Goal: Task Accomplishment & Management: Manage account settings

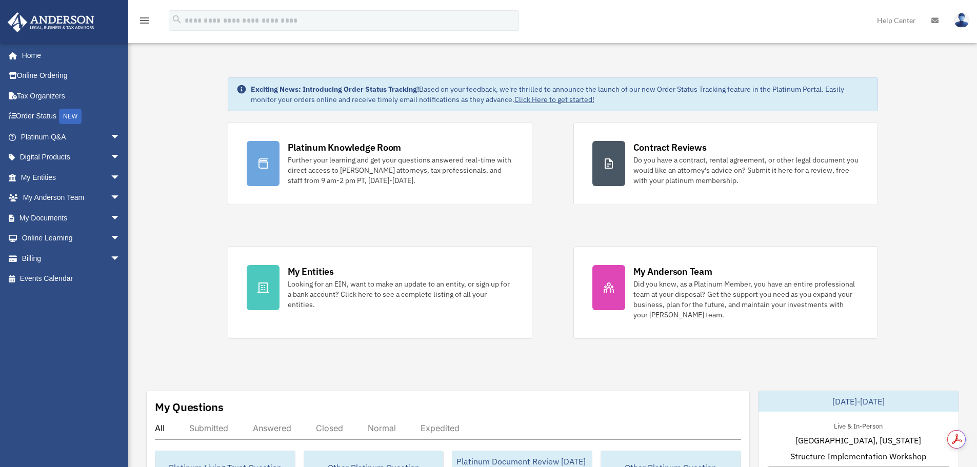
click at [962, 21] on img at bounding box center [961, 20] width 15 height 15
drag, startPoint x: 737, startPoint y: 57, endPoint x: 676, endPoint y: 58, distance: 61.0
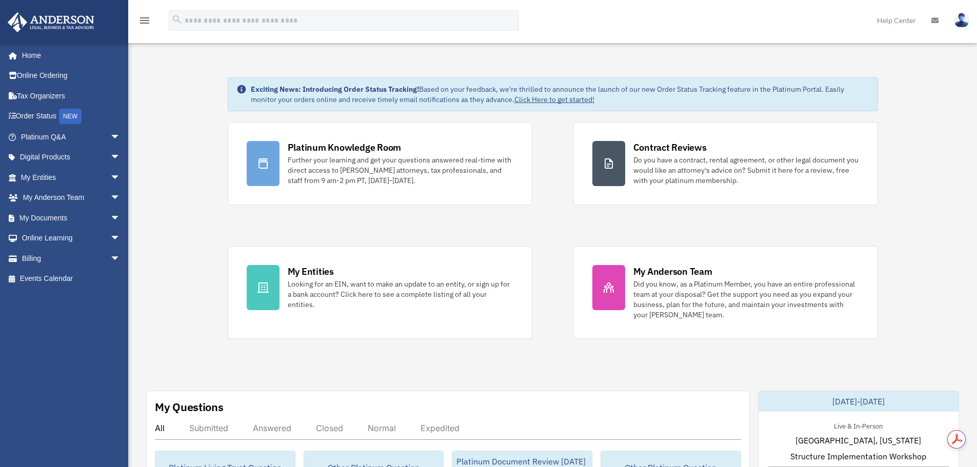
click at [962, 21] on img at bounding box center [961, 20] width 15 height 15
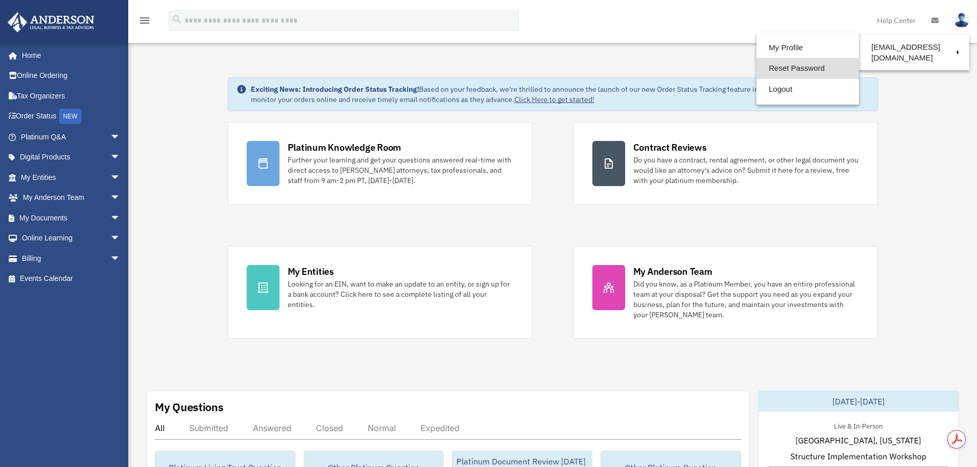
click at [773, 67] on link "Reset Password" at bounding box center [807, 68] width 103 height 21
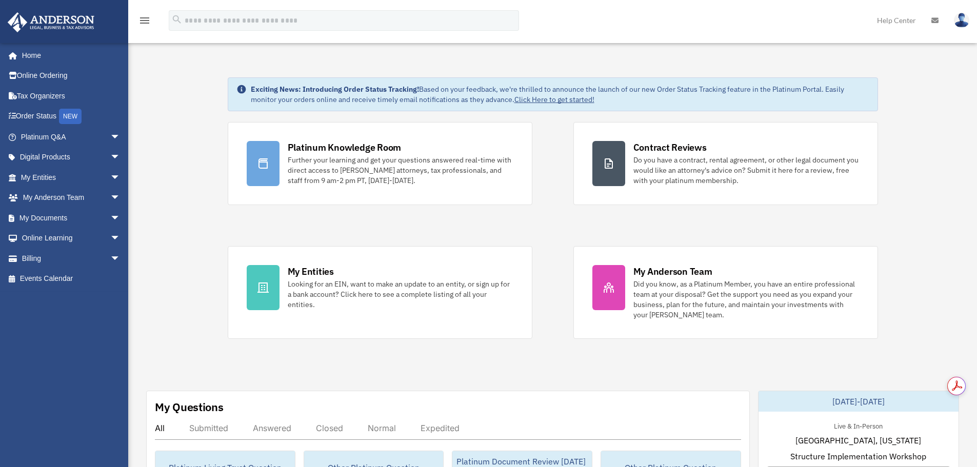
click at [964, 18] on img at bounding box center [961, 20] width 15 height 15
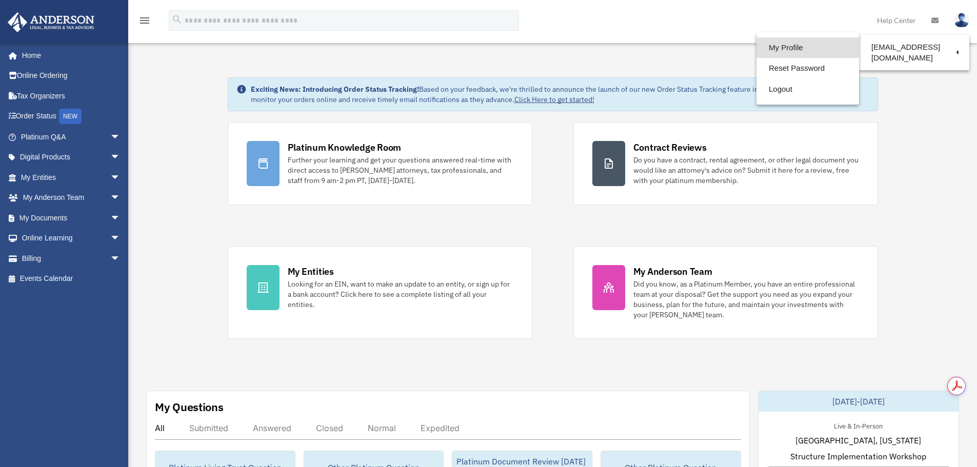
click at [780, 42] on link "My Profile" at bounding box center [807, 47] width 103 height 21
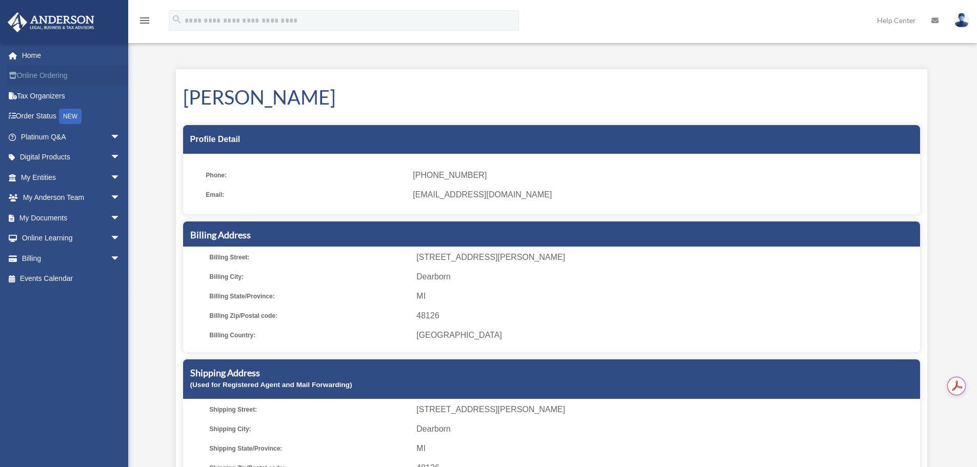
click at [38, 75] on link "Online Ordering" at bounding box center [71, 76] width 129 height 21
click at [110, 138] on span "arrow_drop_down" at bounding box center [120, 137] width 21 height 21
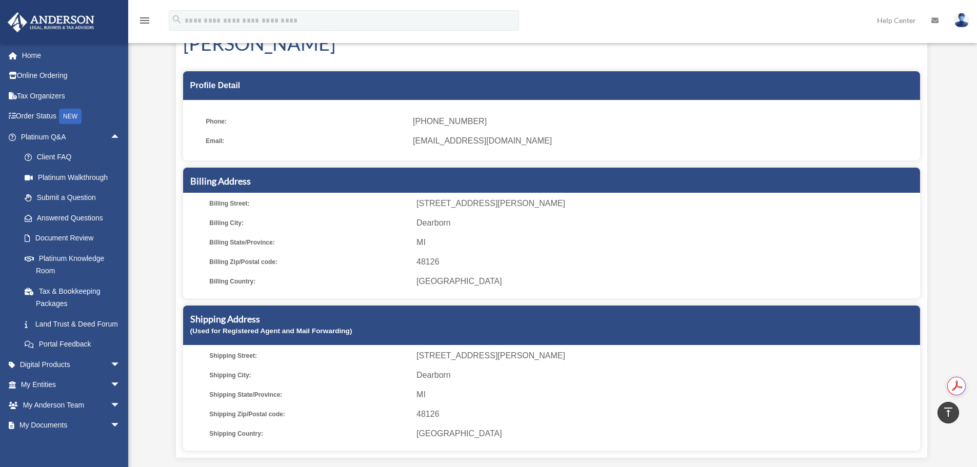
scroll to position [51, 0]
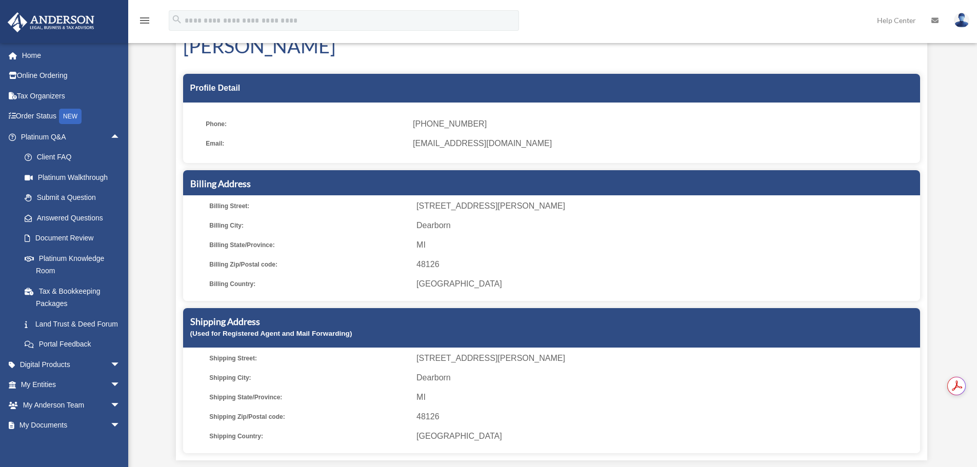
click at [435, 203] on span "6271 Schaefer Rd" at bounding box center [665, 206] width 499 height 14
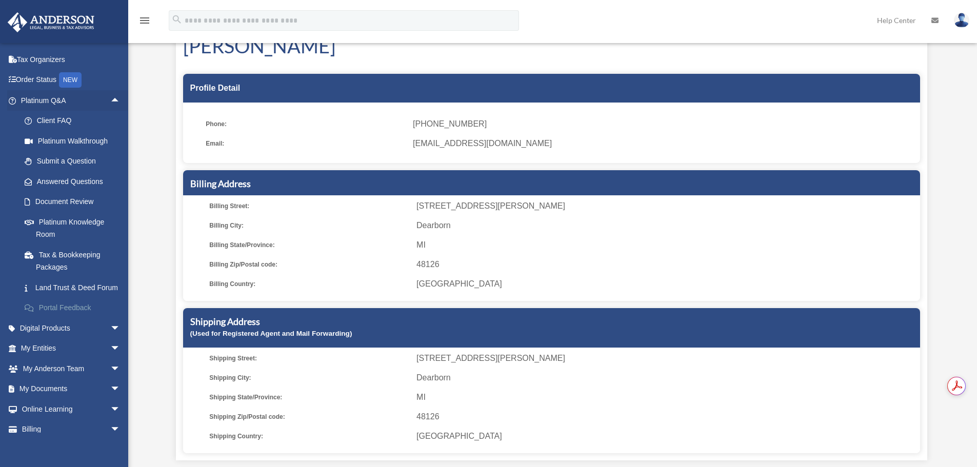
scroll to position [78, 0]
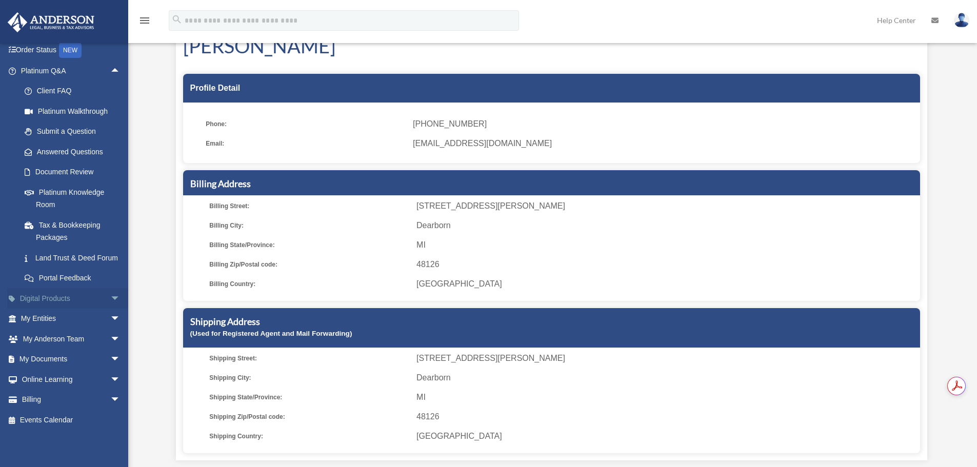
click at [41, 299] on link "Digital Products arrow_drop_down" at bounding box center [71, 298] width 129 height 21
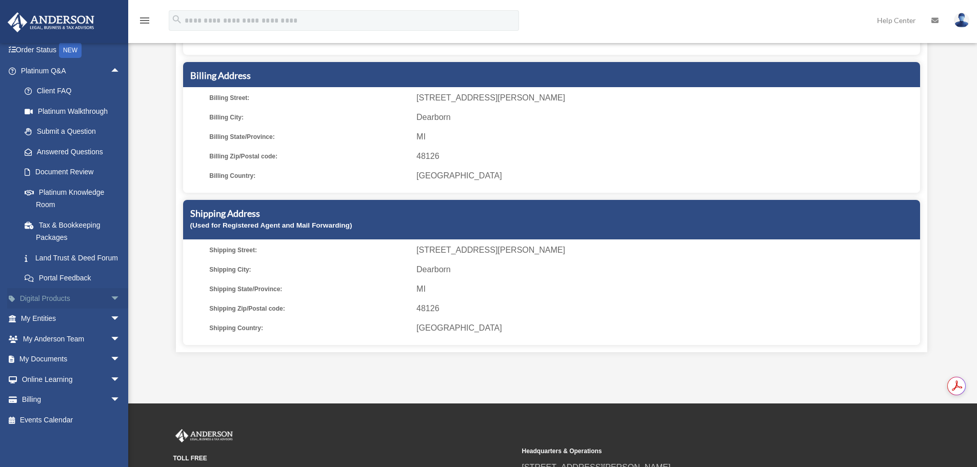
scroll to position [205, 0]
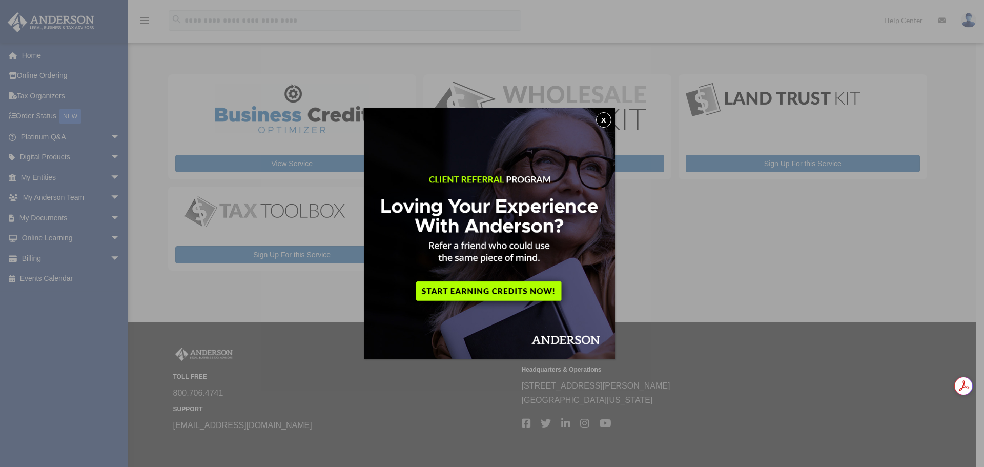
click at [609, 122] on button "x" at bounding box center [603, 119] width 15 height 15
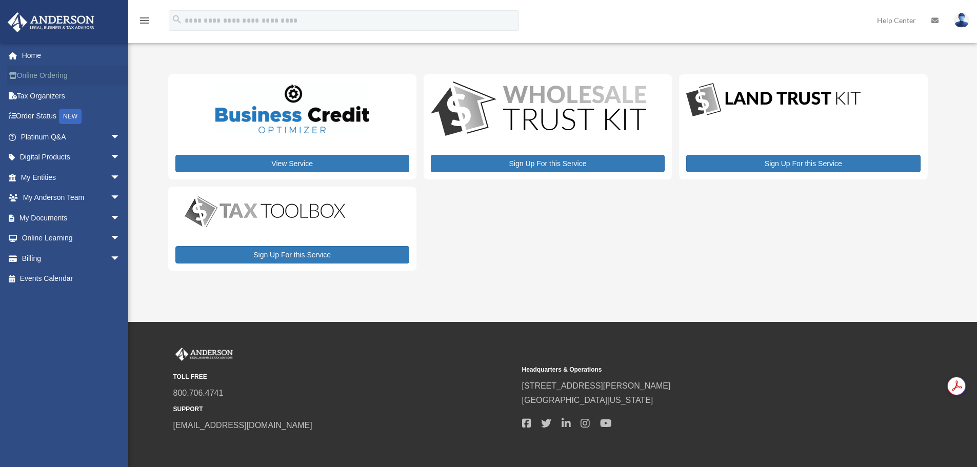
click at [52, 77] on link "Online Ordering" at bounding box center [71, 76] width 129 height 21
click at [59, 220] on link "My Documents arrow_drop_down" at bounding box center [71, 218] width 129 height 21
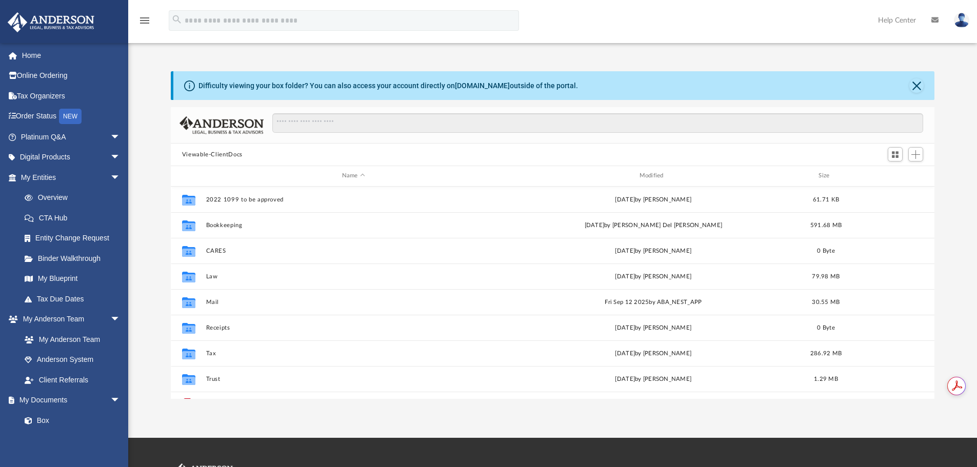
scroll to position [44, 0]
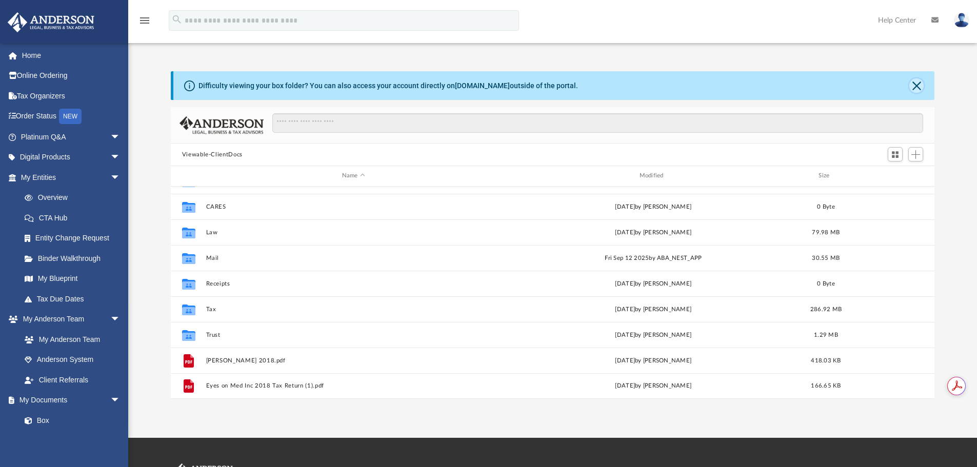
click at [916, 87] on button "Close" at bounding box center [916, 85] width 14 height 14
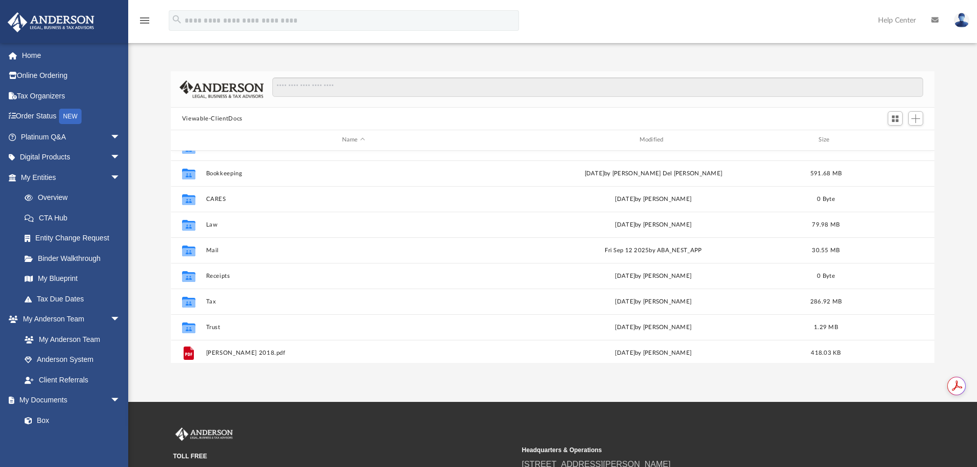
scroll to position [0, 0]
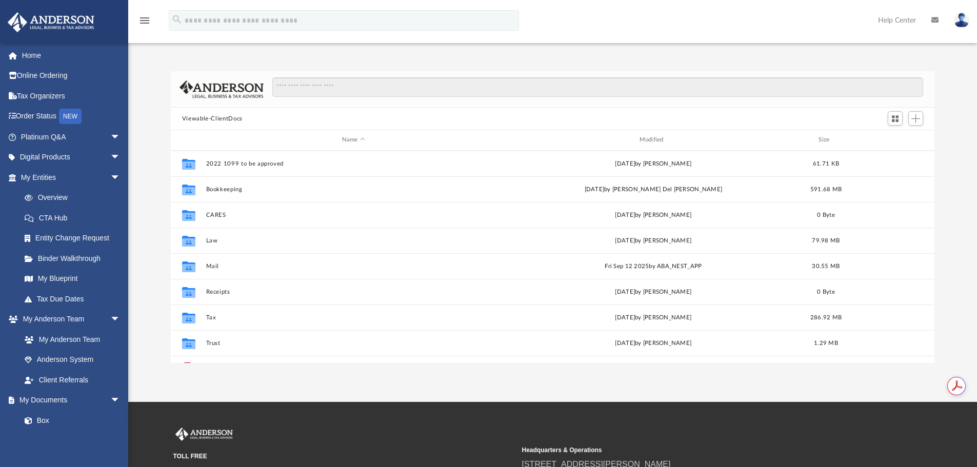
click at [962, 22] on img at bounding box center [961, 20] width 15 height 15
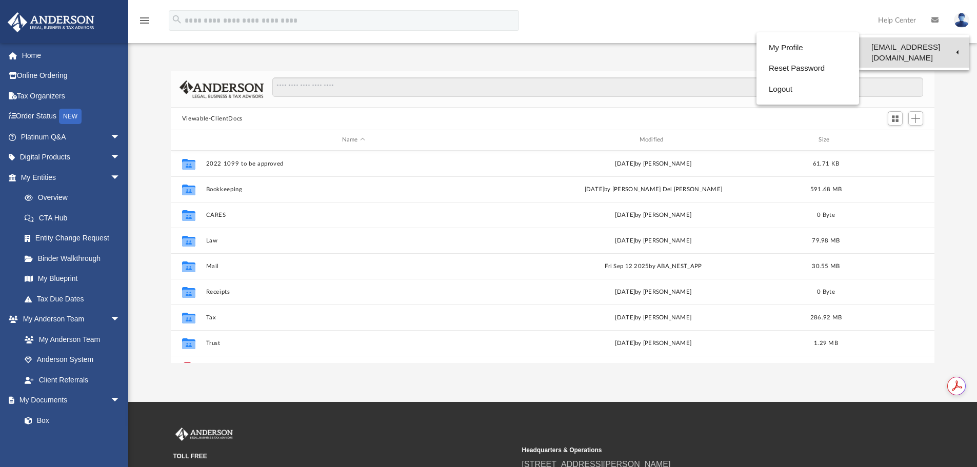
click at [955, 48] on link "[EMAIL_ADDRESS][DOMAIN_NAME]" at bounding box center [914, 52] width 110 height 30
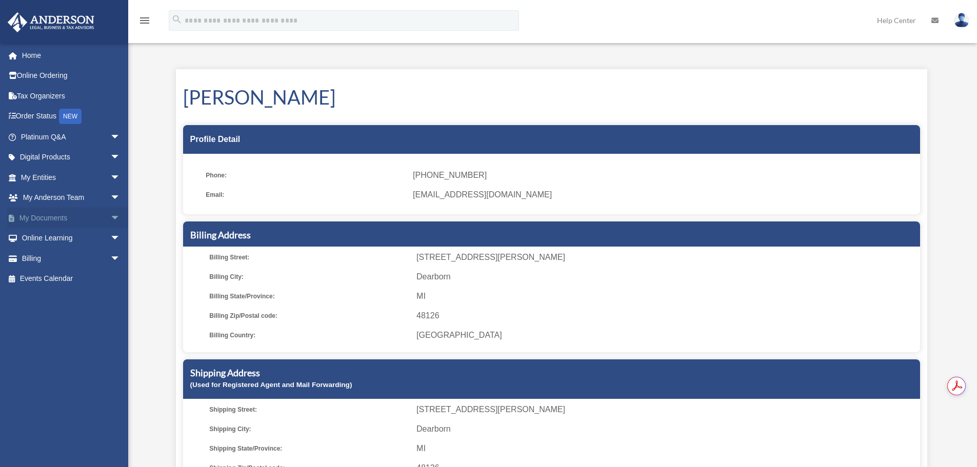
click at [51, 222] on link "My Documents arrow_drop_down" at bounding box center [71, 218] width 129 height 21
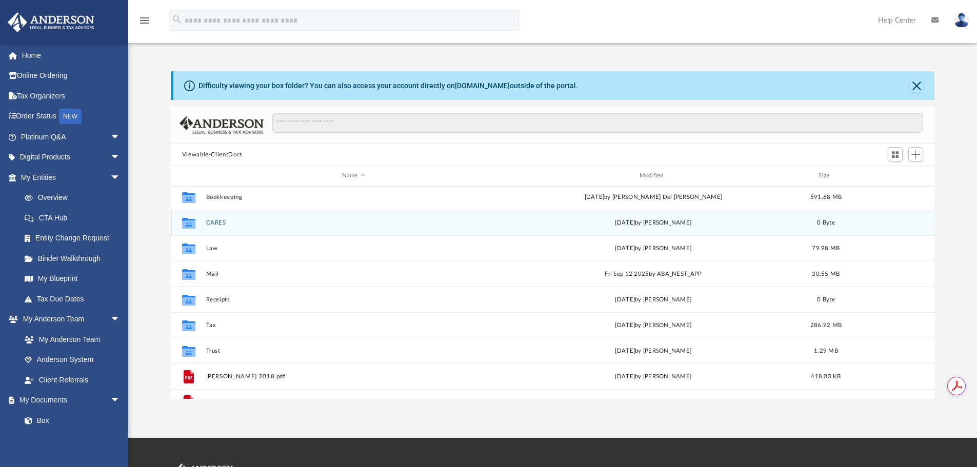
scroll to position [44, 0]
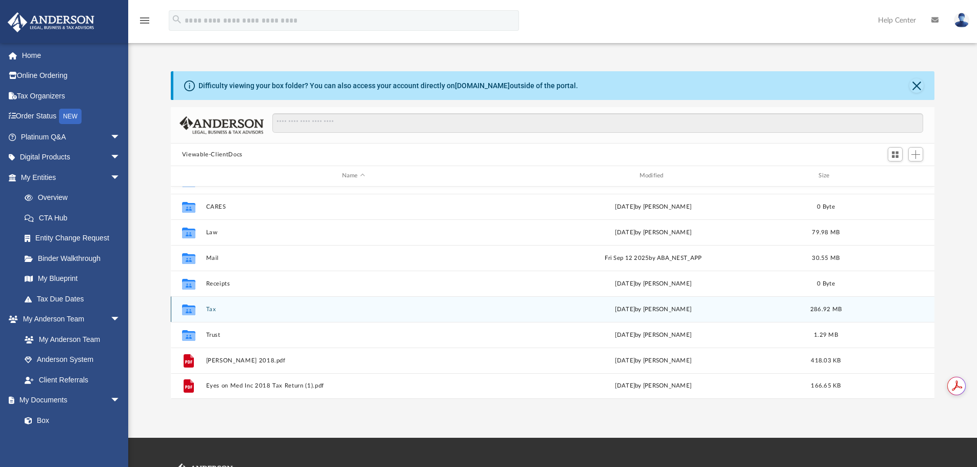
click at [208, 312] on button "Tax" at bounding box center [353, 309] width 295 height 7
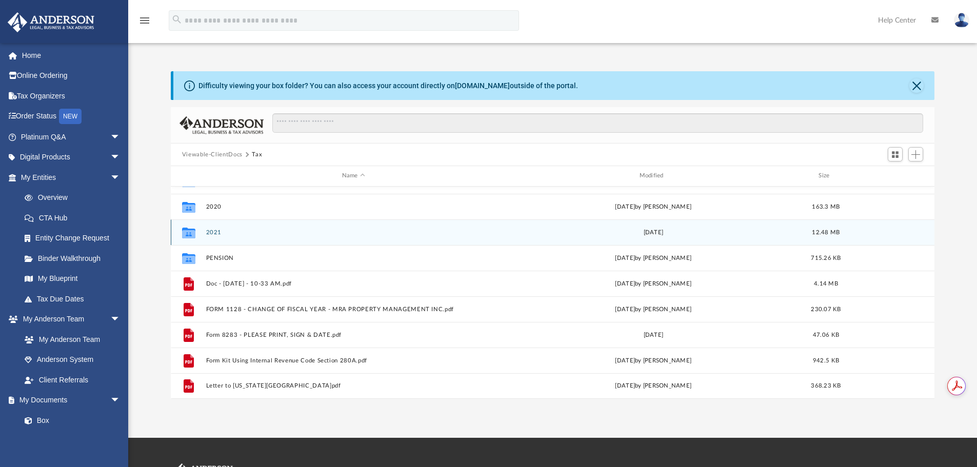
scroll to position [0, 0]
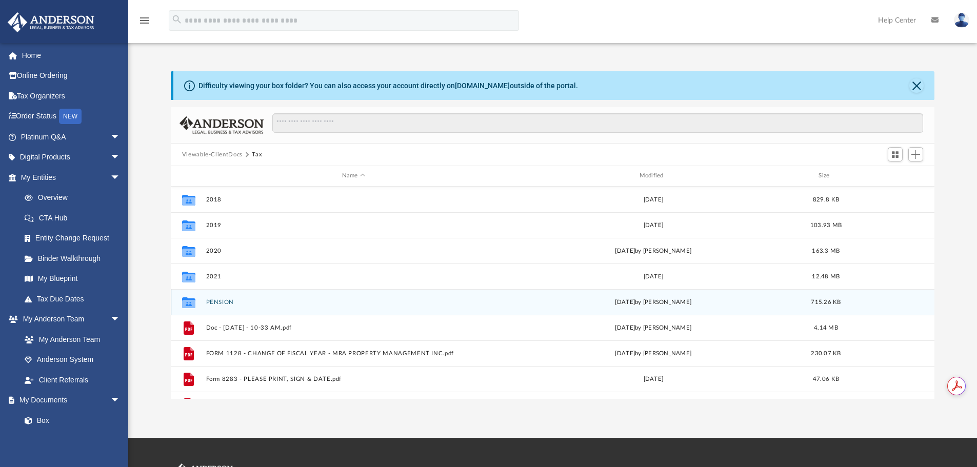
click at [229, 303] on button "PENSION" at bounding box center [353, 302] width 295 height 7
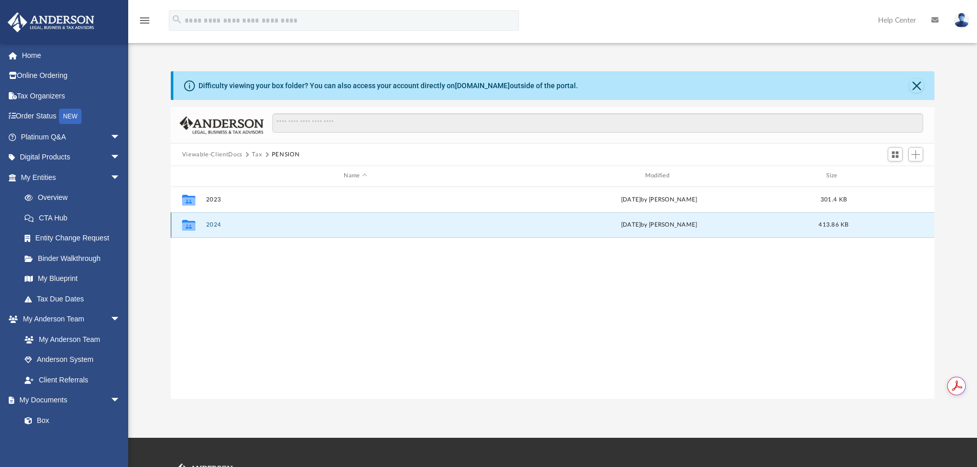
click at [211, 225] on button "2024" at bounding box center [355, 224] width 299 height 7
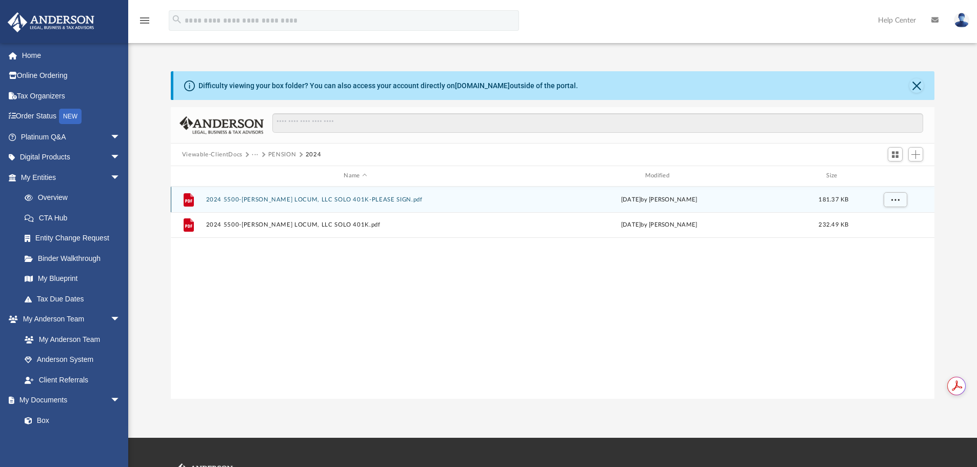
click at [280, 199] on button "2024 5500-AMMAR ALI LOCUM, LLC SOLO 401K-PLEASE SIGN.pdf" at bounding box center [355, 199] width 299 height 7
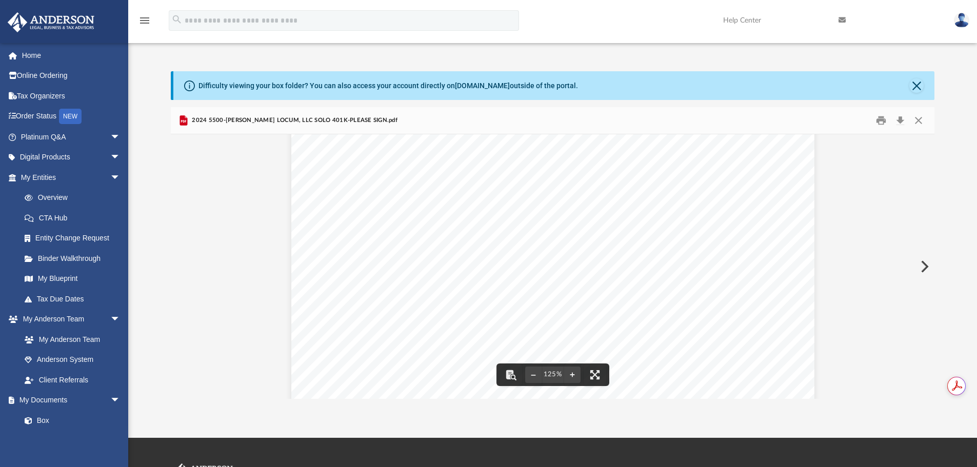
scroll to position [428, 0]
click at [899, 120] on button "Download" at bounding box center [900, 121] width 18 height 16
click at [880, 119] on button "Print" at bounding box center [881, 121] width 21 height 16
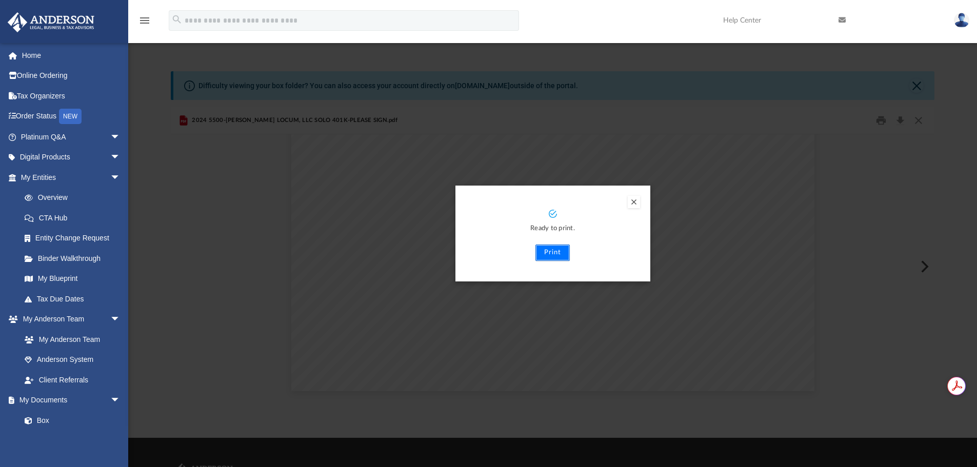
click at [556, 251] on button "Print" at bounding box center [552, 253] width 34 height 16
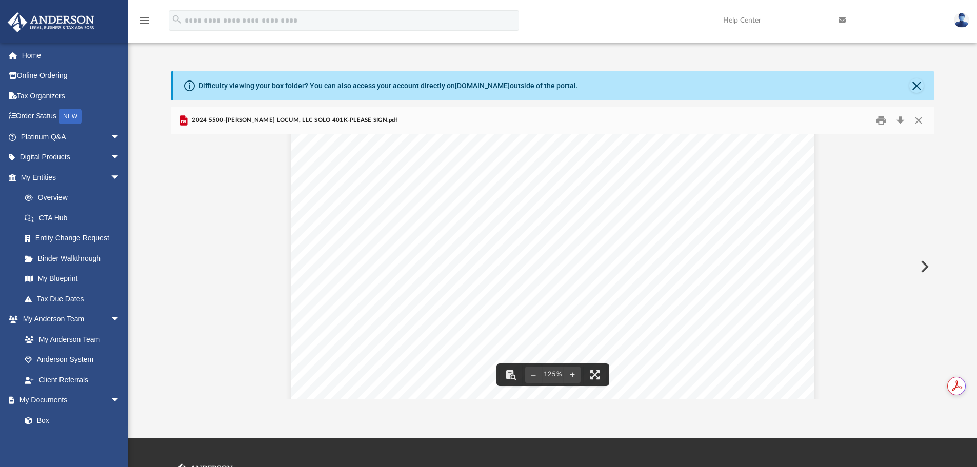
scroll to position [0, 0]
click at [917, 122] on button "Close" at bounding box center [918, 121] width 18 height 16
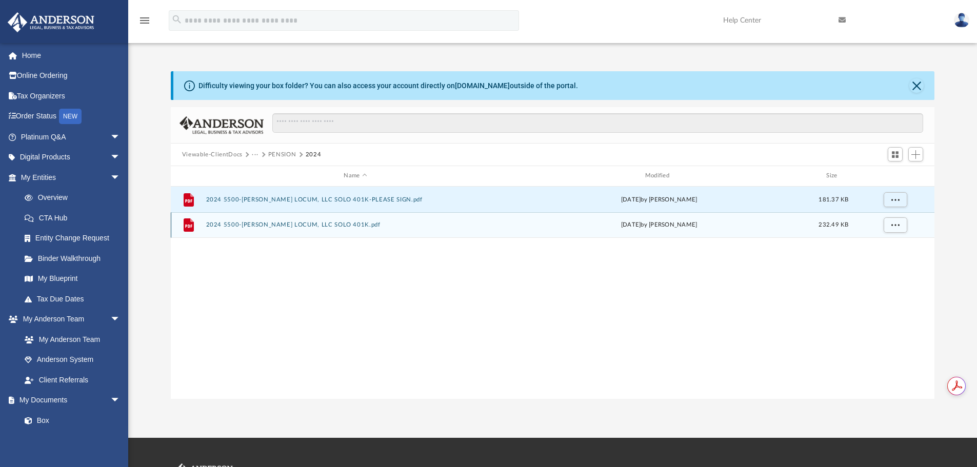
click at [280, 226] on button "2024 5500-[PERSON_NAME] LOCUM, LLC SOLO 401K.pdf" at bounding box center [355, 224] width 299 height 7
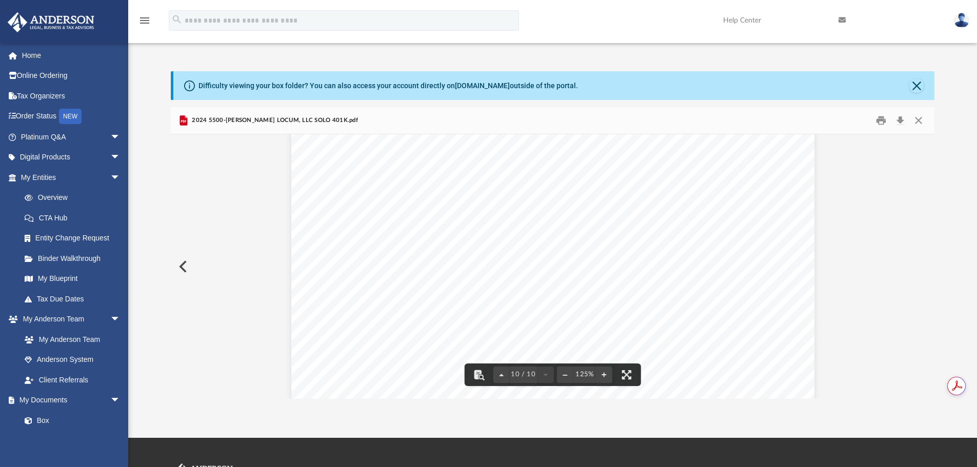
scroll to position [6657, 0]
click at [882, 123] on button "Print" at bounding box center [881, 121] width 21 height 16
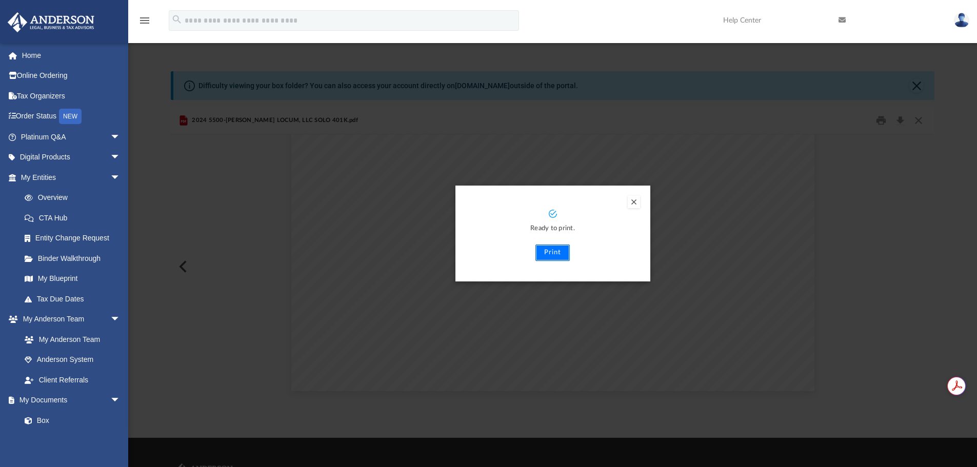
click at [554, 253] on button "Print" at bounding box center [552, 253] width 34 height 16
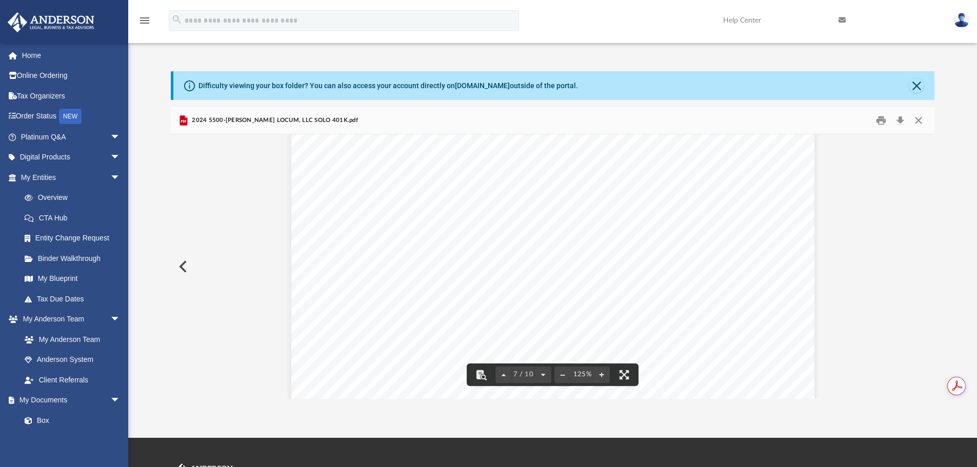
scroll to position [4202, 0]
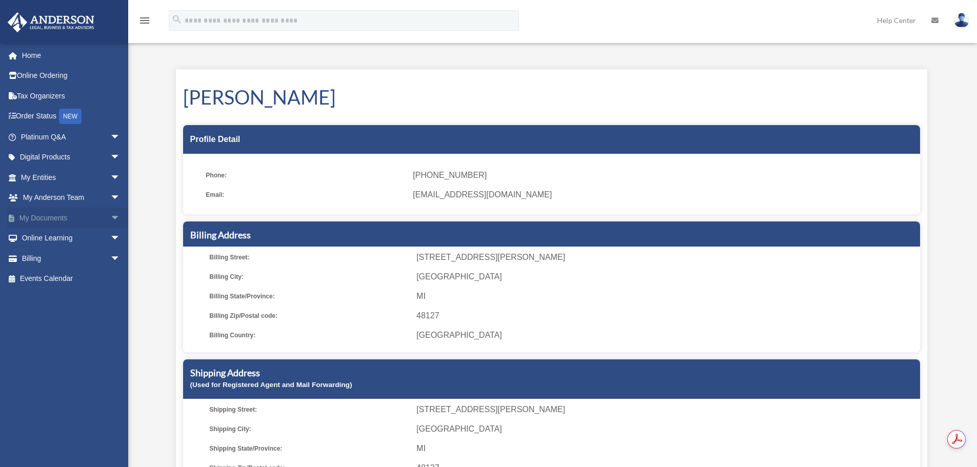
click at [49, 213] on link "My Documents arrow_drop_down" at bounding box center [71, 218] width 129 height 21
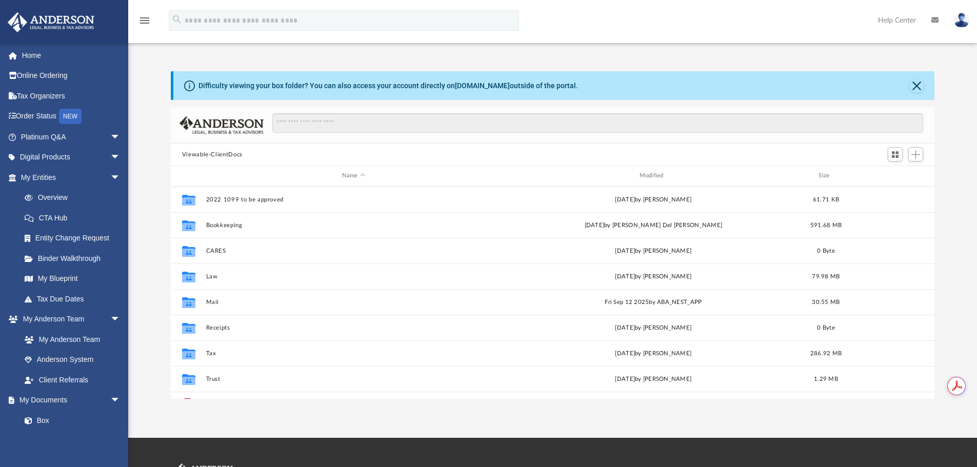
scroll to position [226, 756]
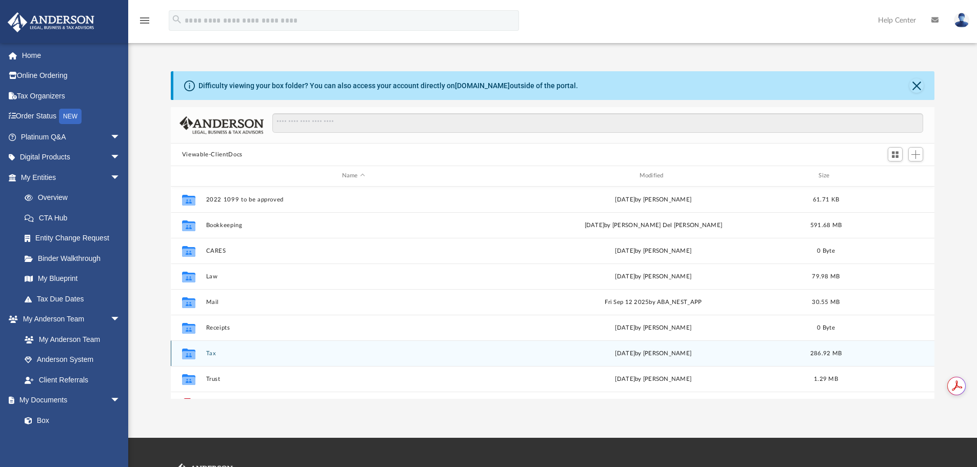
click at [209, 352] on button "Tax" at bounding box center [353, 353] width 295 height 7
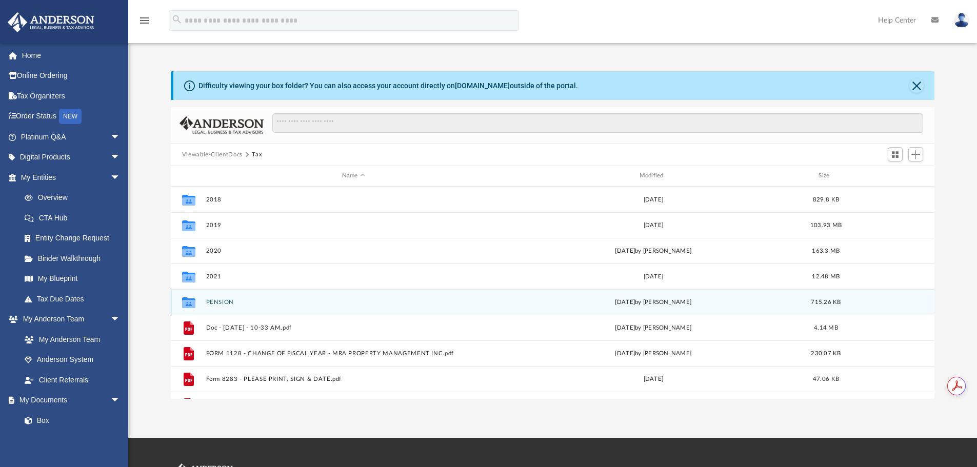
click at [232, 304] on button "PENSION" at bounding box center [353, 302] width 295 height 7
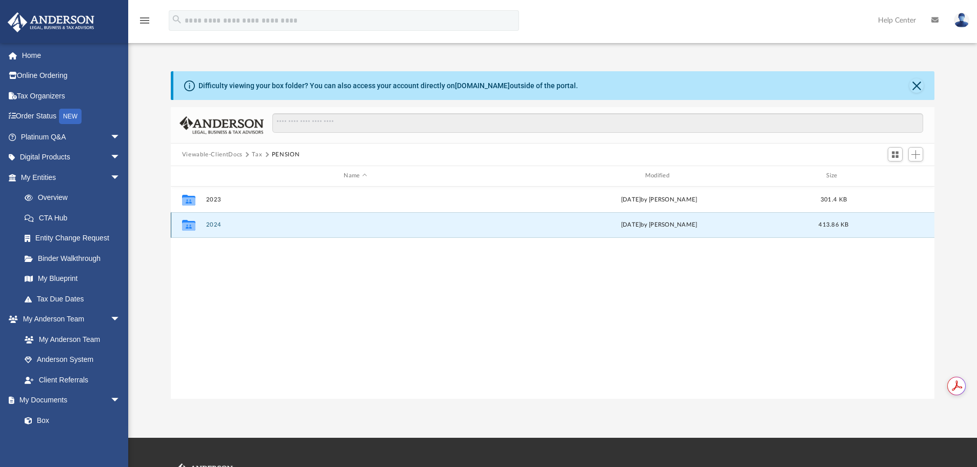
click at [216, 226] on button "2024" at bounding box center [355, 224] width 299 height 7
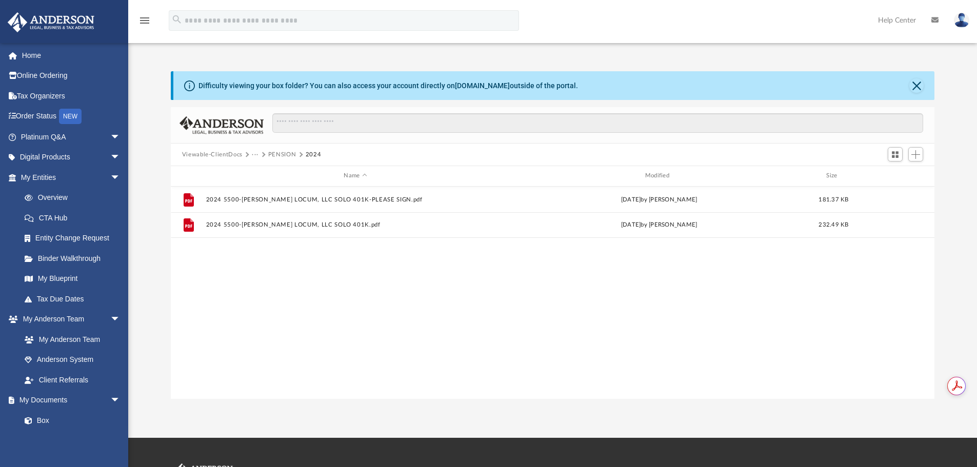
click at [553, 306] on div "File 2024 5500-[PERSON_NAME] LOCUM, LLC SOLO 401K-PLEASE SIGN.pdf [DATE] by [PE…" at bounding box center [553, 293] width 764 height 212
click at [596, 326] on div "File 2024 5500-[PERSON_NAME] LOCUM, LLC SOLO 401K-PLEASE SIGN.pdf [DATE] by [PE…" at bounding box center [553, 293] width 764 height 212
click at [914, 157] on span "Add" at bounding box center [915, 154] width 9 height 9
click at [900, 177] on li "Upload" at bounding box center [900, 175] width 33 height 11
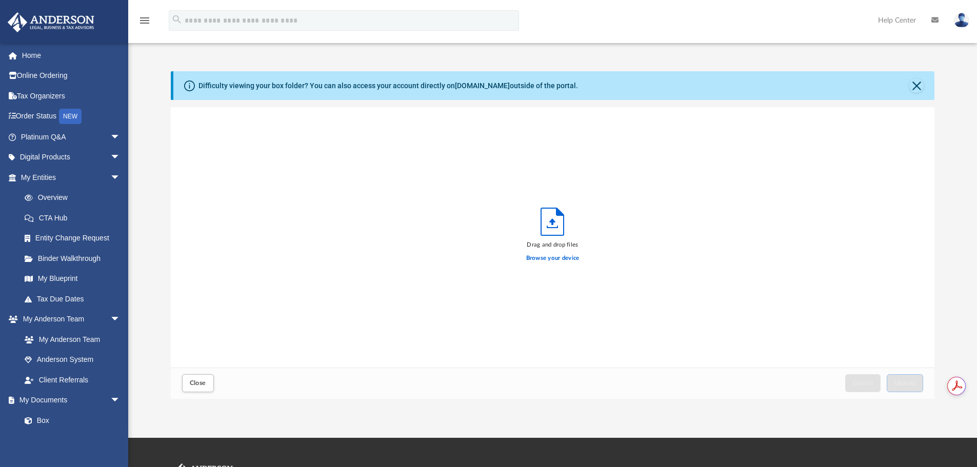
scroll to position [252, 756]
click at [542, 255] on label "Browse your device" at bounding box center [552, 258] width 53 height 9
click at [0, 0] on input "Browse your device" at bounding box center [0, 0] width 0 height 0
click at [904, 385] on span "Upload" at bounding box center [905, 383] width 22 height 6
